Goal: Task Accomplishment & Management: Manage account settings

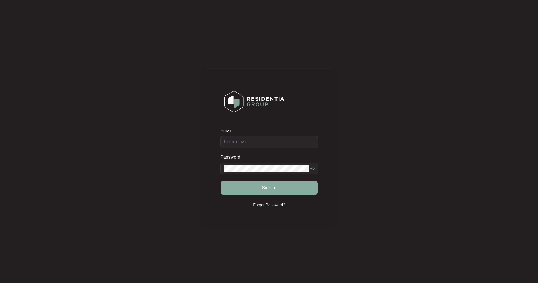
type input "[EMAIL_ADDRESS][DOMAIN_NAME]"
click at [271, 189] on span "Sign in" at bounding box center [269, 188] width 15 height 7
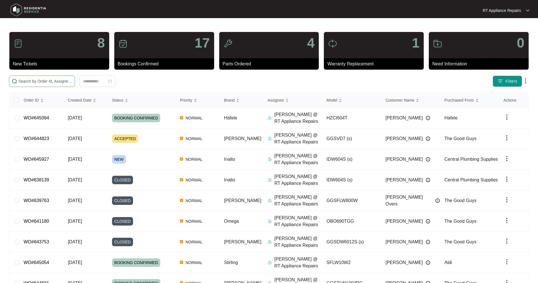
click at [58, 82] on input "text" at bounding box center [45, 81] width 54 height 6
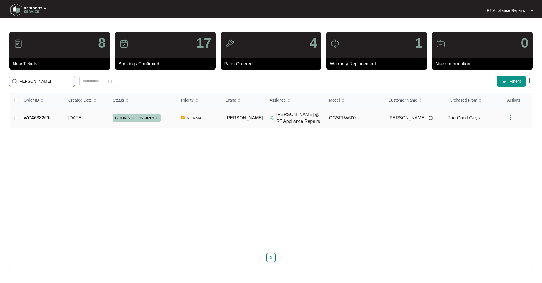
type input "[PERSON_NAME]"
click at [95, 122] on td "[DATE]" at bounding box center [86, 118] width 44 height 21
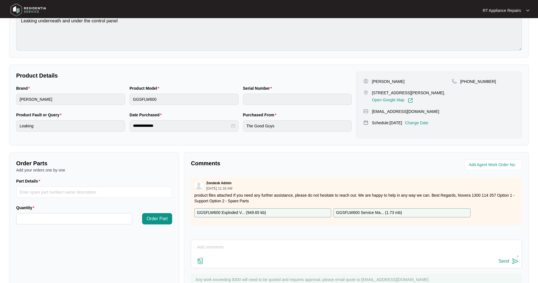
scroll to position [93, 0]
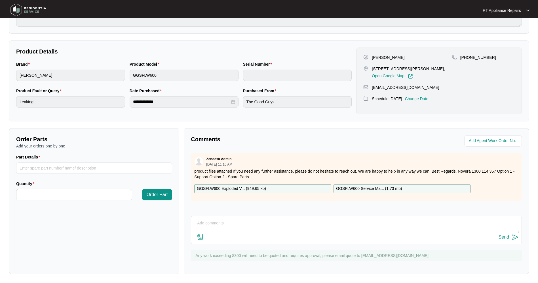
click at [428, 99] on p "Change Date" at bounding box center [417, 99] width 24 height 6
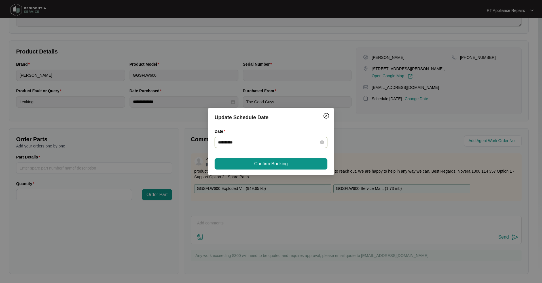
click at [320, 143] on div "**********" at bounding box center [271, 142] width 106 height 6
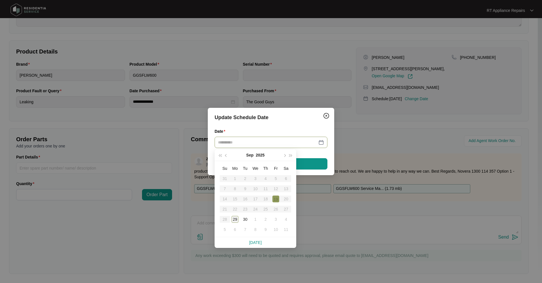
click at [236, 218] on div "29" at bounding box center [235, 219] width 7 height 7
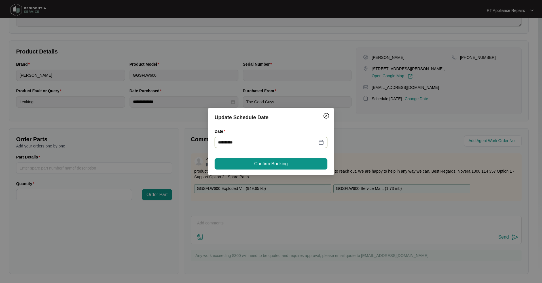
type input "**********"
click at [271, 168] on button "Confirm Booking" at bounding box center [271, 163] width 113 height 11
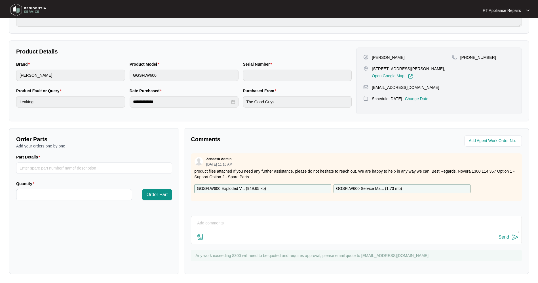
click at [224, 223] on textarea at bounding box center [356, 226] width 324 height 15
paste textarea "[DATE] 12:15 - 13:30 Unit has leaked as water on floor and behind washer and on…"
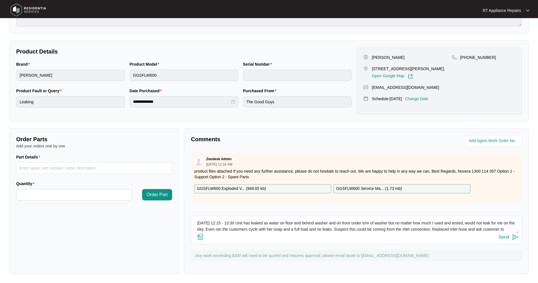
scroll to position [4, 0]
type textarea "[DATE] 12:15 - 13:30 Unit has leaked as water on floor and behind washer and on…"
click at [514, 237] on img at bounding box center [514, 237] width 7 height 7
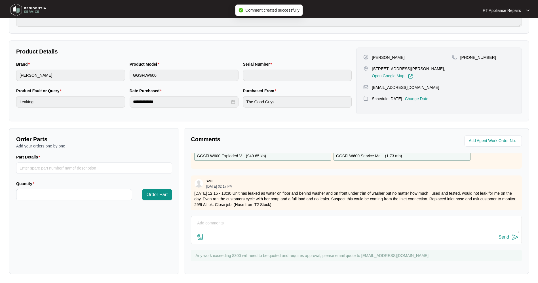
scroll to position [38, 0]
click at [249, 227] on textarea at bounding box center [356, 226] width 324 height 15
paste textarea "[PERSON_NAME] Washing Machine M: GGSFLW600 S: 540S53799014C145S00381"
type textarea "[PERSON_NAME] Washing Machine M: GGSFLW600 S: 540S53799014C145S00381"
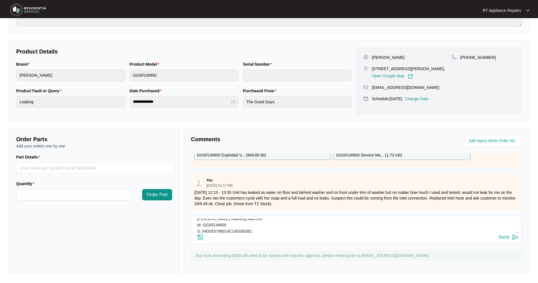
click at [515, 238] on img at bounding box center [514, 237] width 7 height 7
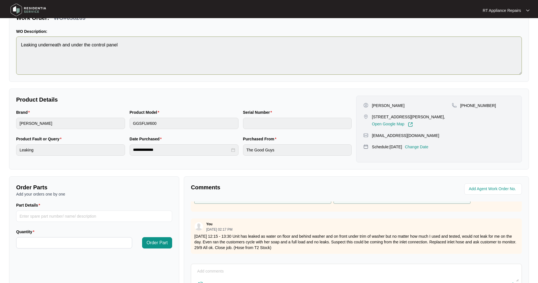
scroll to position [0, 0]
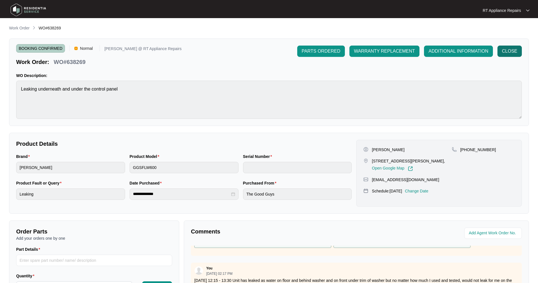
click at [509, 57] on button "CLOSE" at bounding box center [509, 51] width 24 height 11
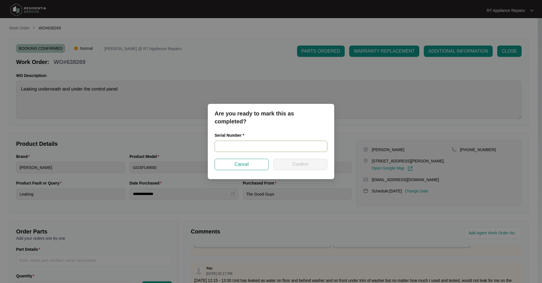
paste input "540S53799014C145S00381"
type input "540S53799014C145S00381"
click at [295, 169] on button "Confirm" at bounding box center [300, 164] width 54 height 11
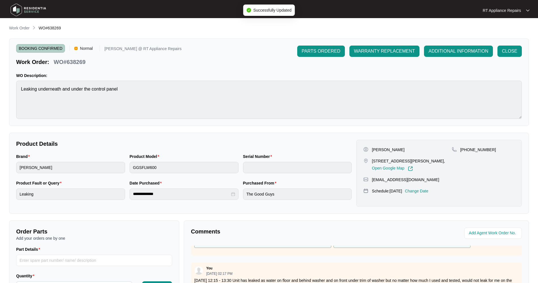
type input "540S53799014C145S00381"
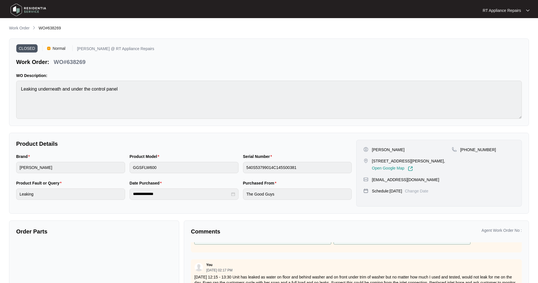
click at [31, 7] on img at bounding box center [29, 9] width 40 height 17
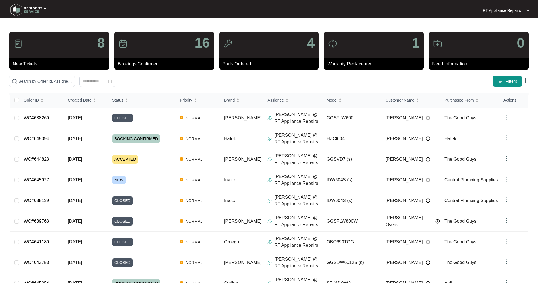
click at [518, 12] on p "RT Appliance Repairs" at bounding box center [501, 11] width 38 height 6
click at [502, 28] on p "Log Out" at bounding box center [510, 30] width 29 height 6
